Goal: Navigation & Orientation: Go to known website

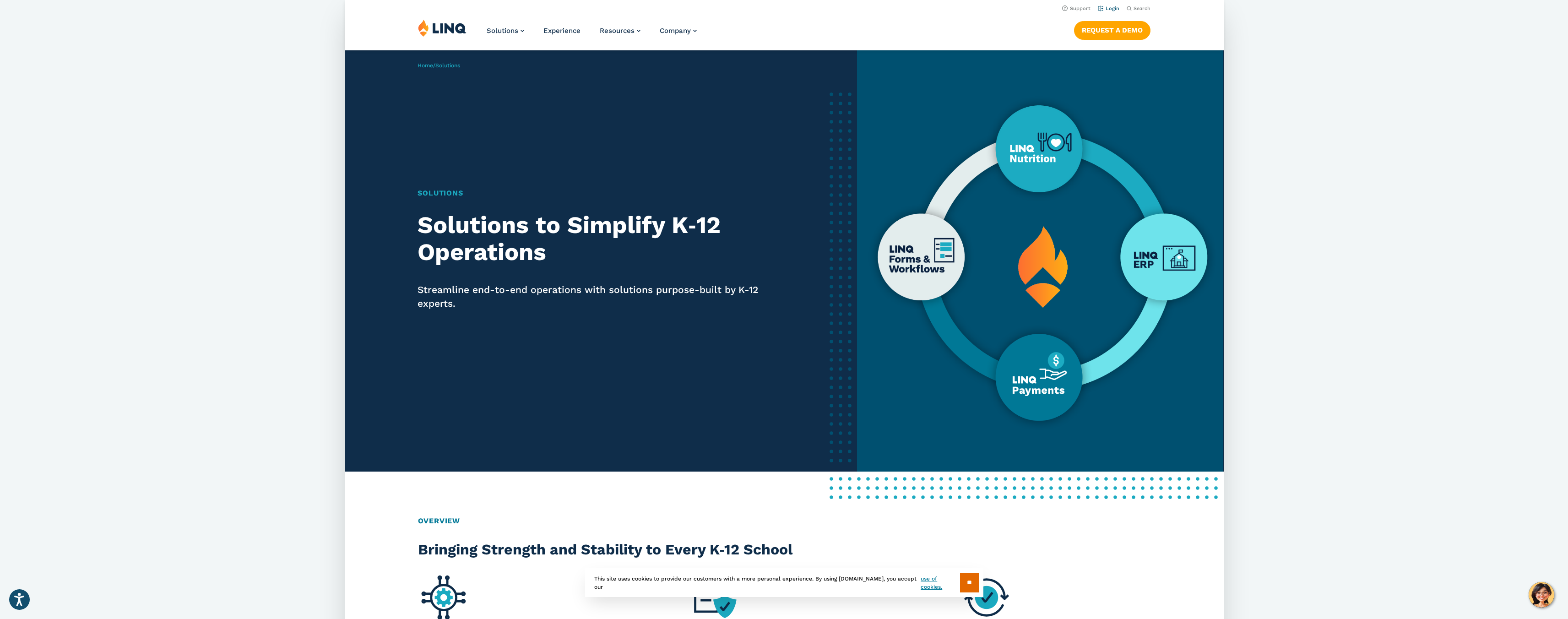
click at [1115, 7] on link "Login" at bounding box center [1108, 9] width 21 height 6
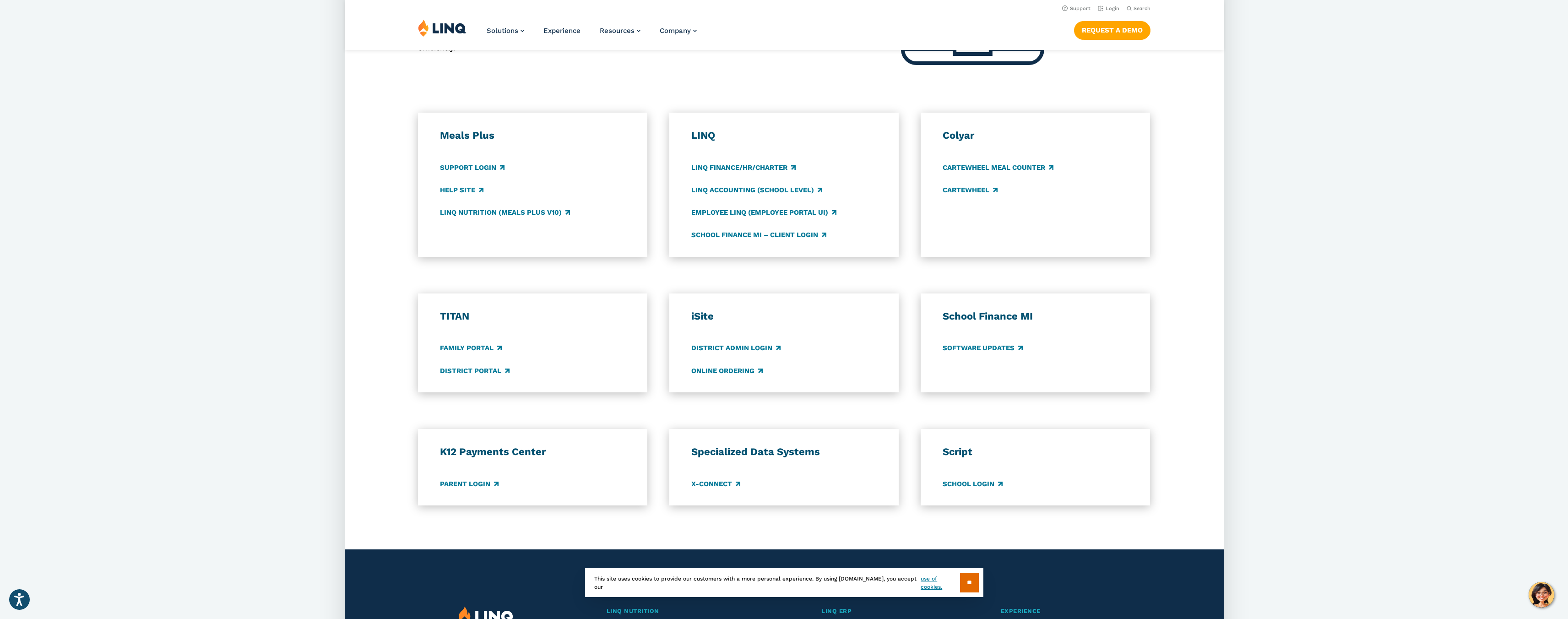
scroll to position [302, 0]
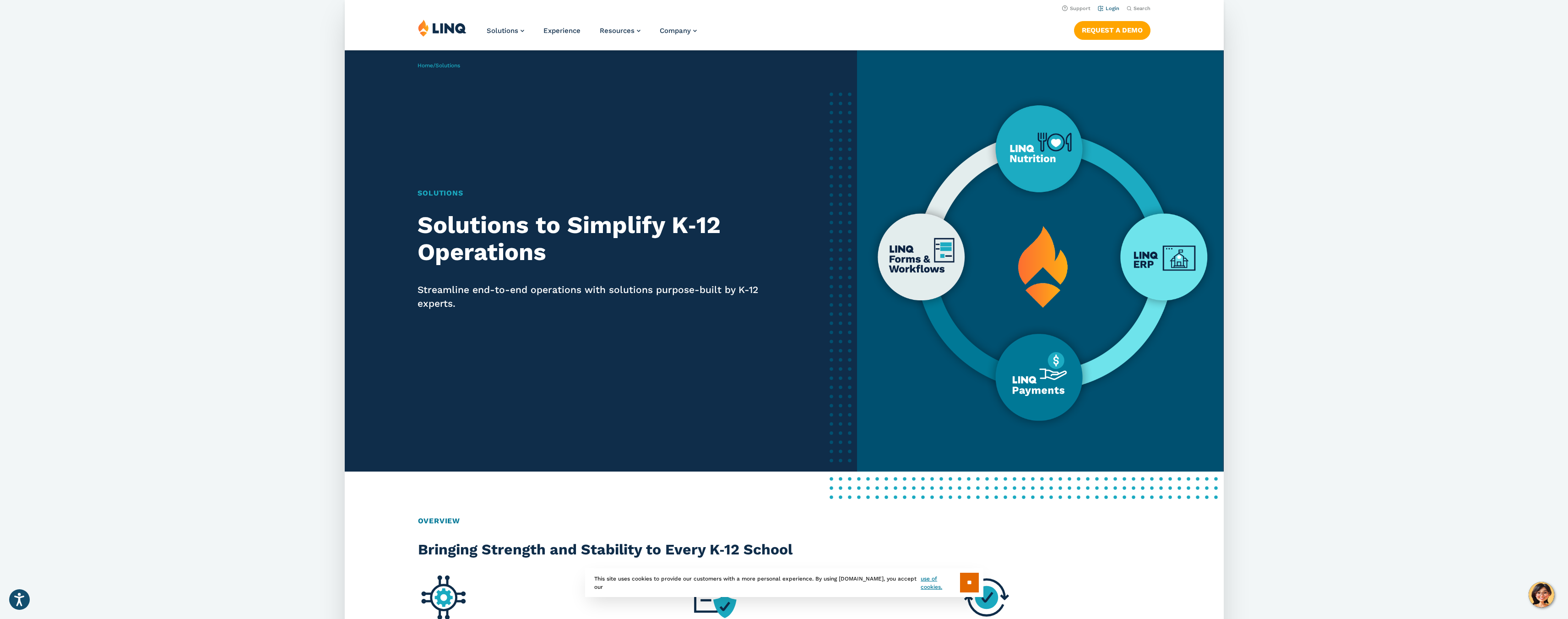
click at [1113, 8] on link "Login" at bounding box center [1108, 9] width 21 height 6
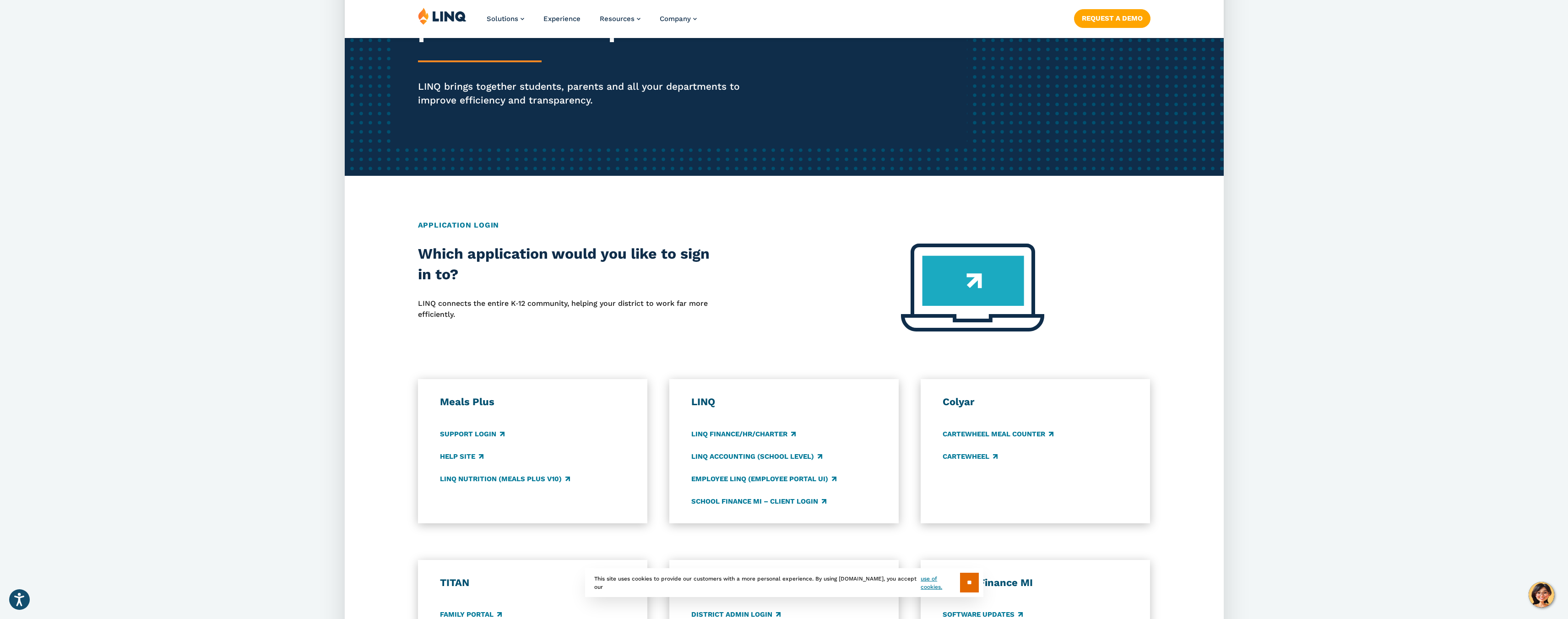
scroll to position [174, 0]
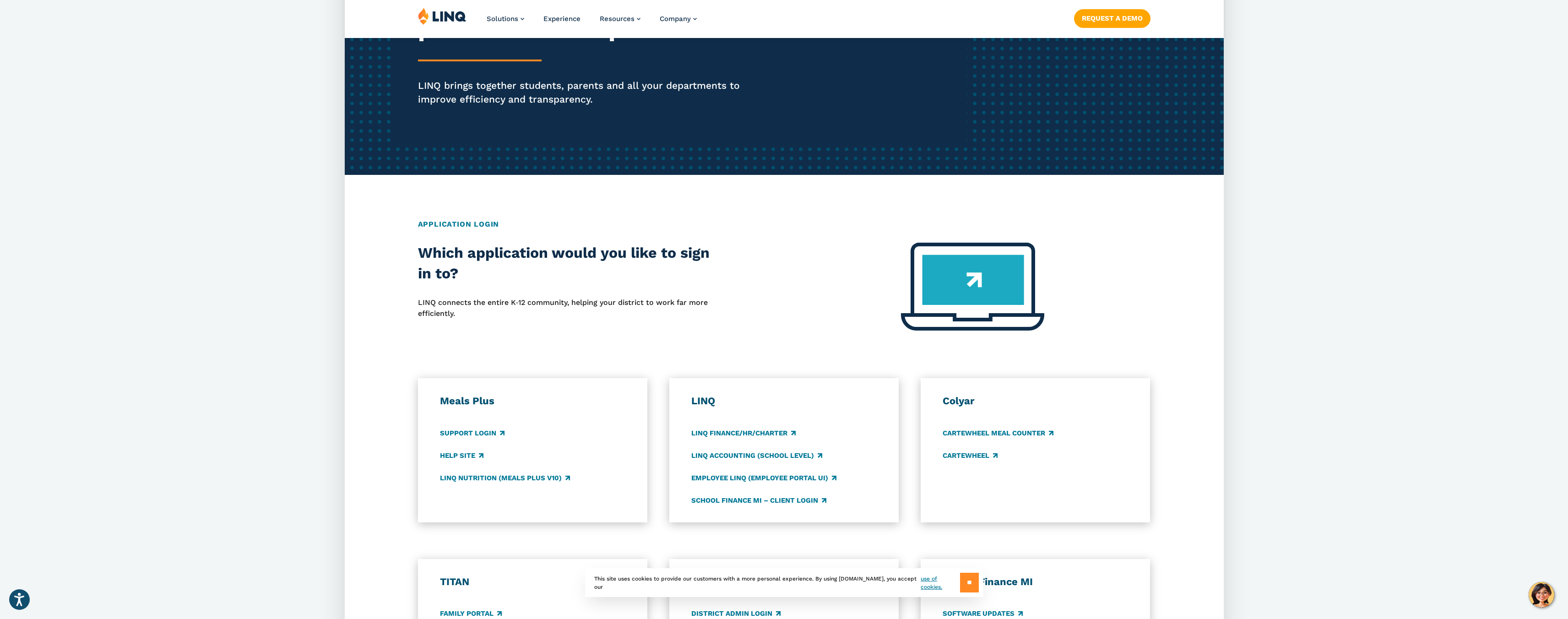
click at [969, 584] on input "**" at bounding box center [969, 582] width 19 height 19
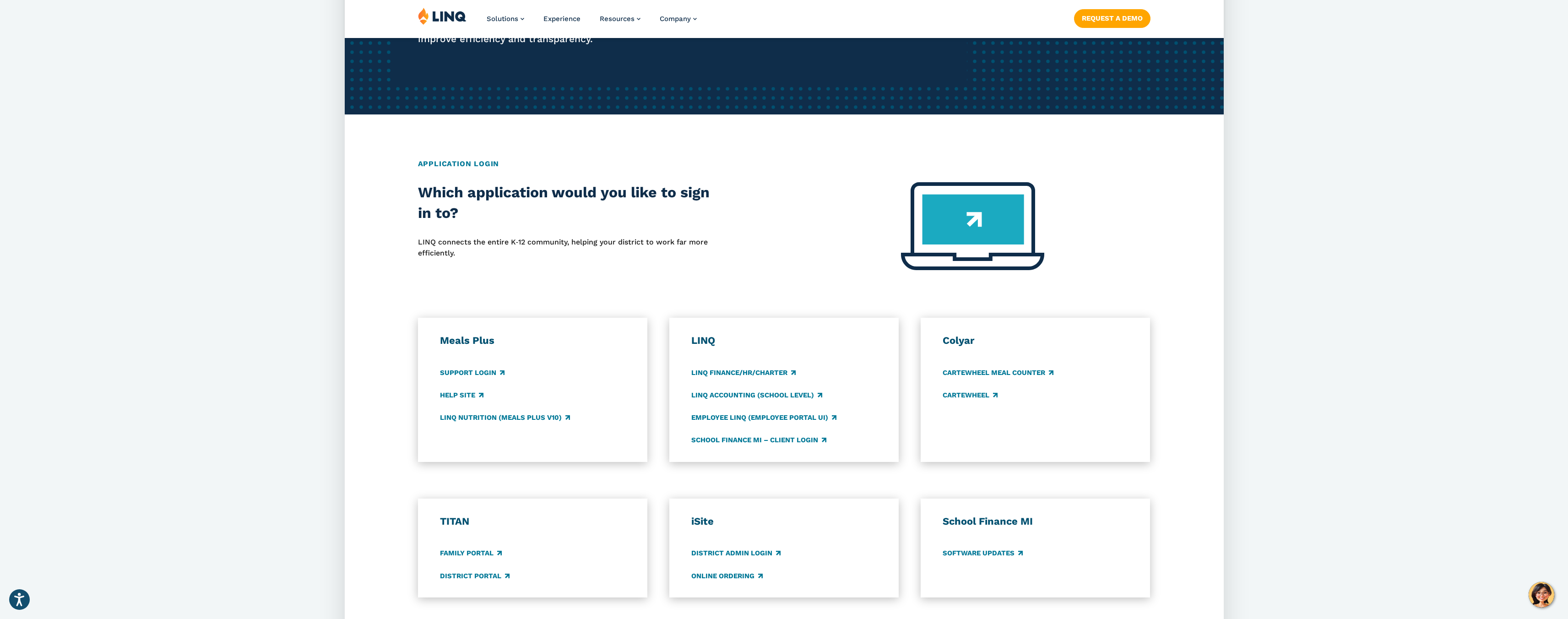
scroll to position [248, 0]
